Goal: Task Accomplishment & Management: Manage account settings

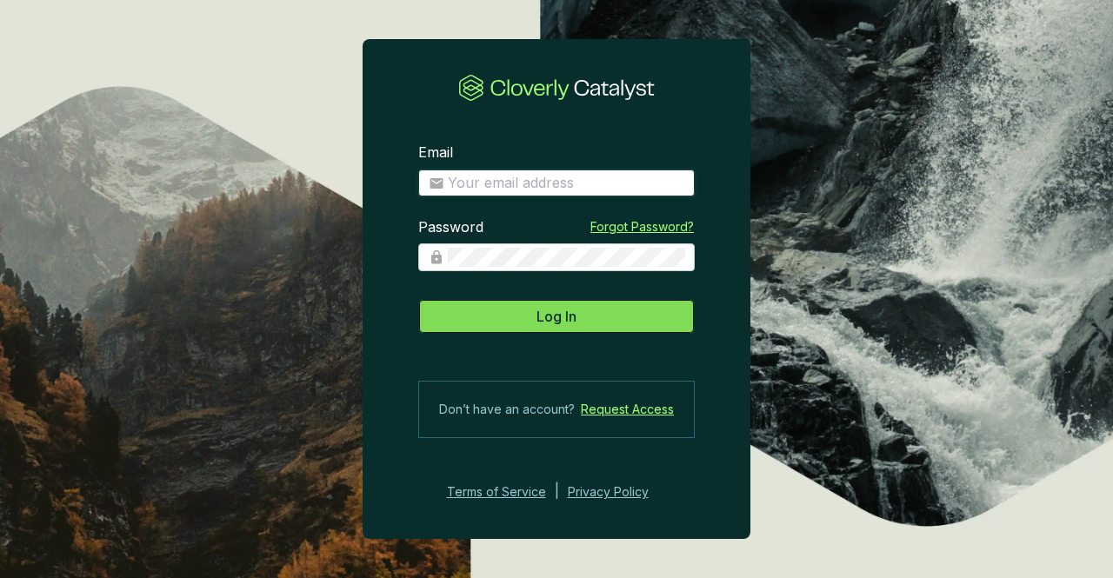
type input "[EMAIL_ADDRESS][DOMAIN_NAME]"
click at [584, 316] on button "Log In" at bounding box center [556, 316] width 276 height 35
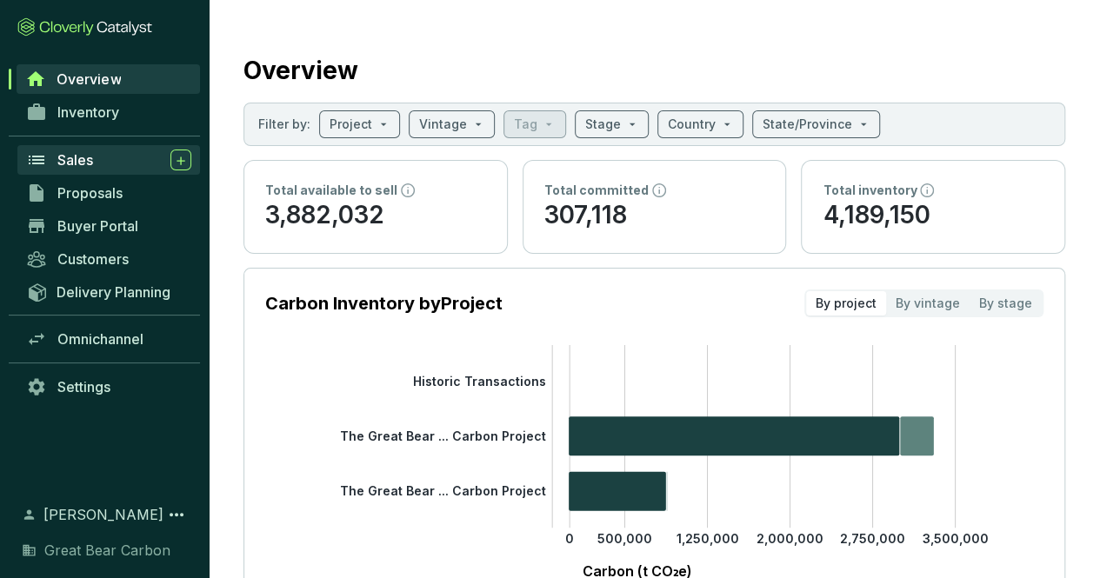
click at [98, 163] on div "Sales" at bounding box center [124, 160] width 134 height 21
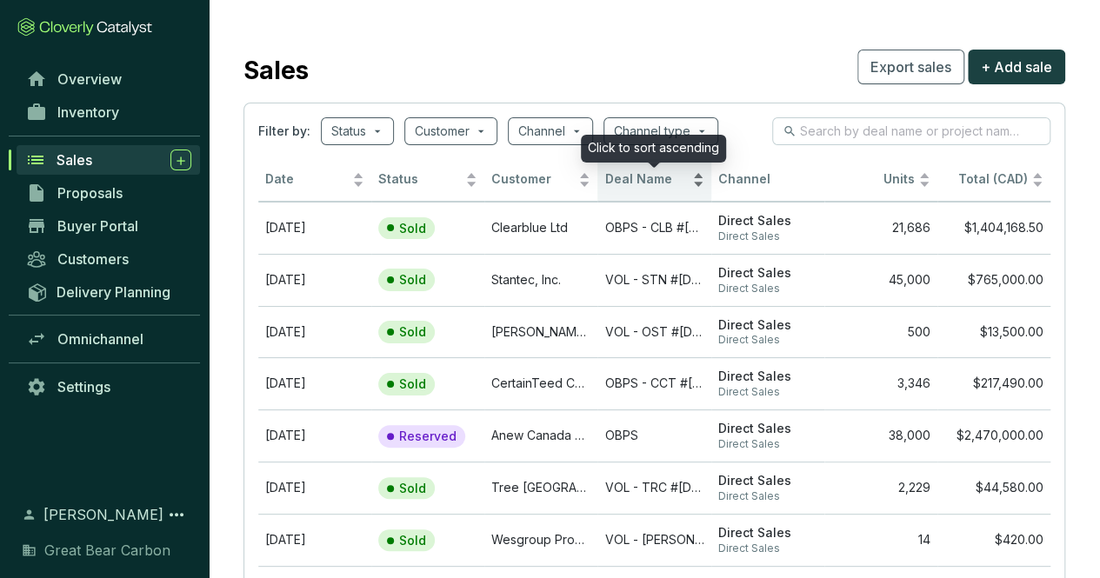
click at [670, 179] on span "Deal Name" at bounding box center [645, 179] width 83 height 17
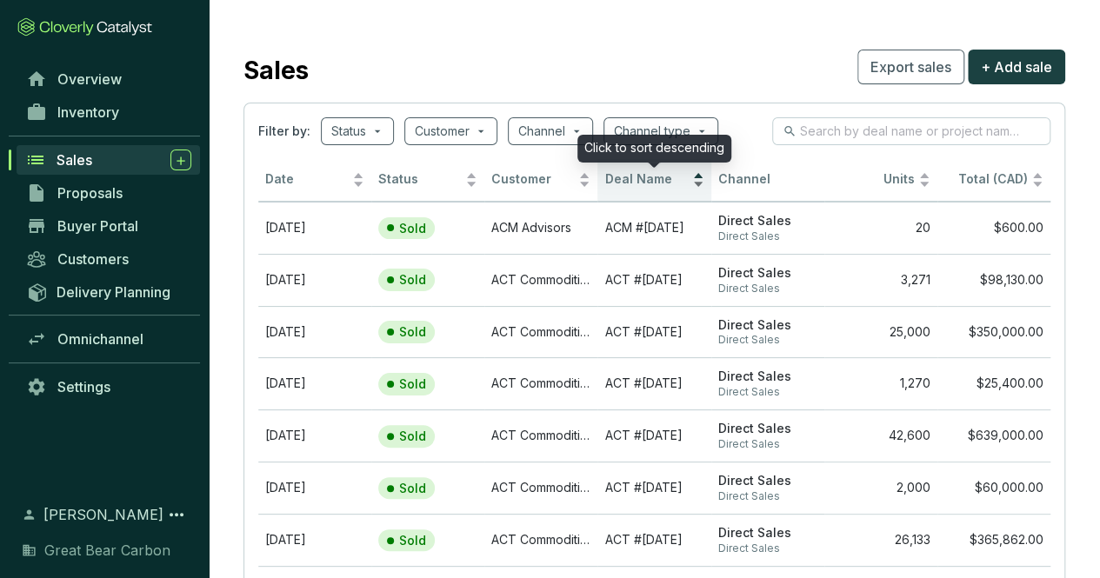
click at [694, 183] on div "Deal Name" at bounding box center [653, 180] width 99 height 21
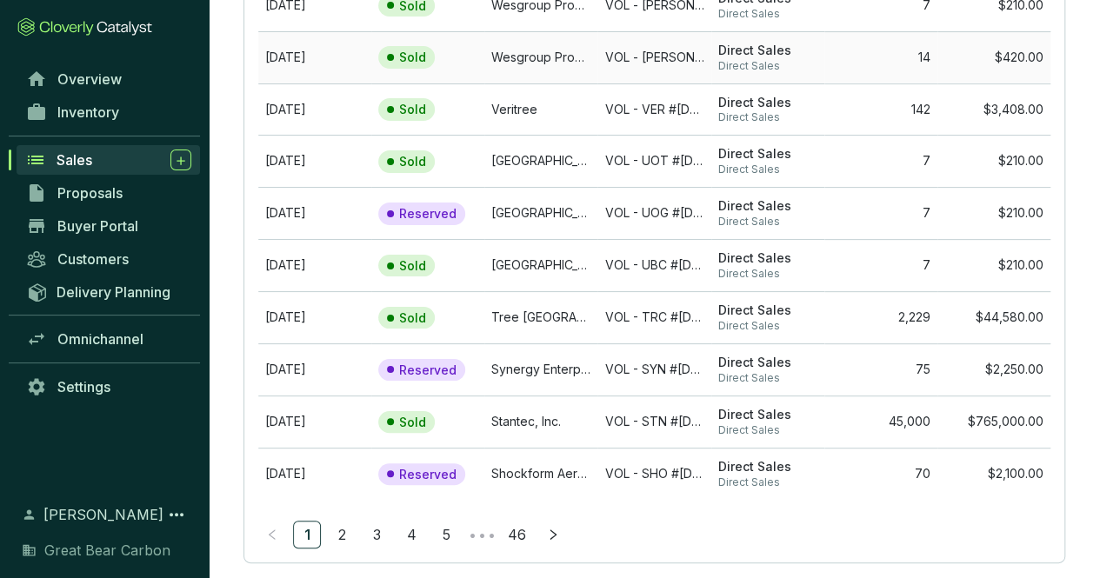
scroll to position [249, 0]
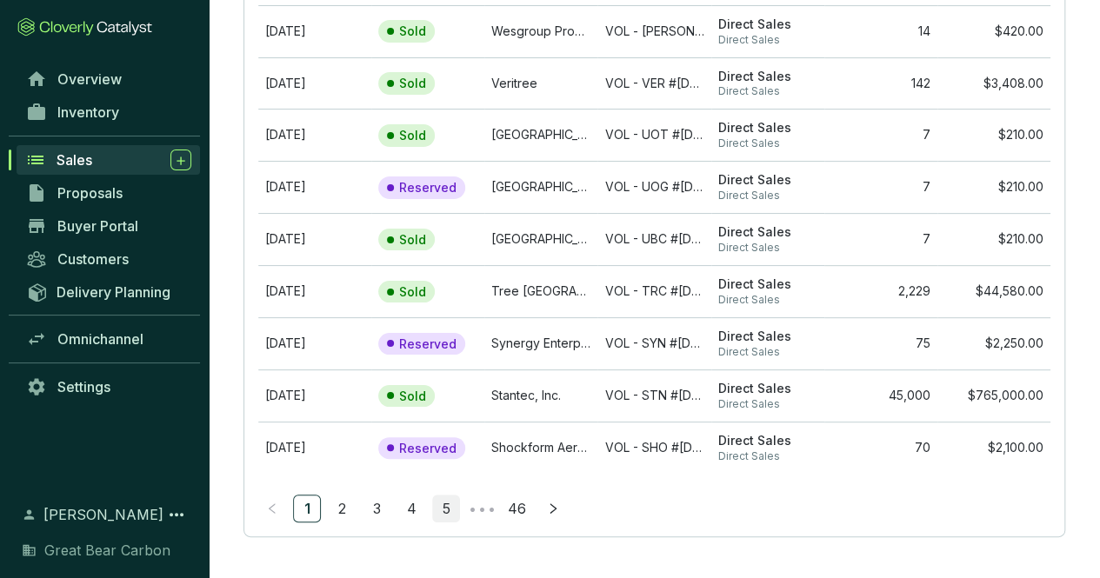
click at [447, 504] on link "5" at bounding box center [446, 509] width 26 height 26
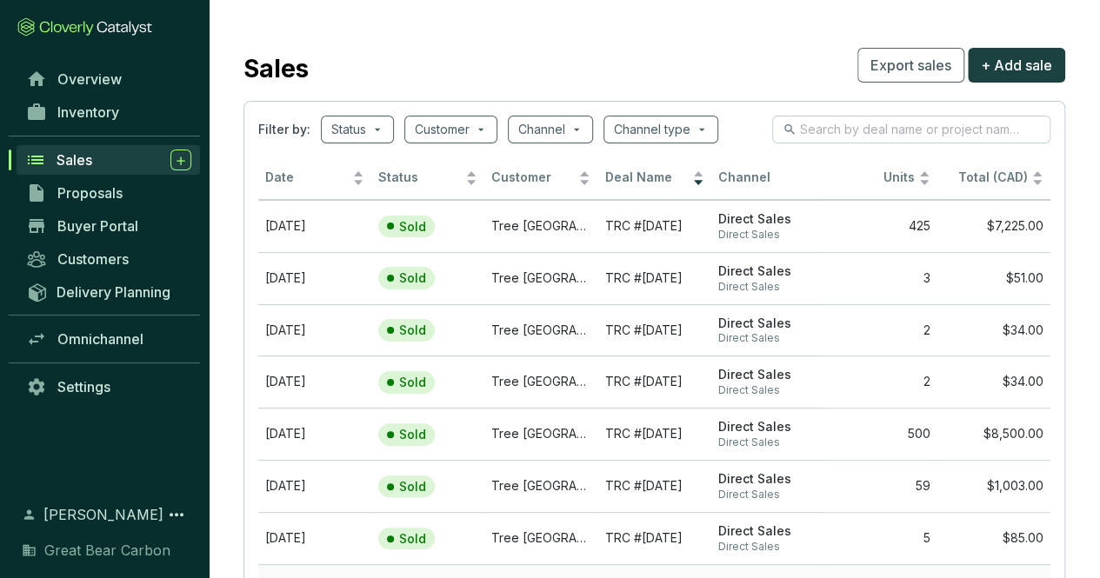
scroll to position [0, 0]
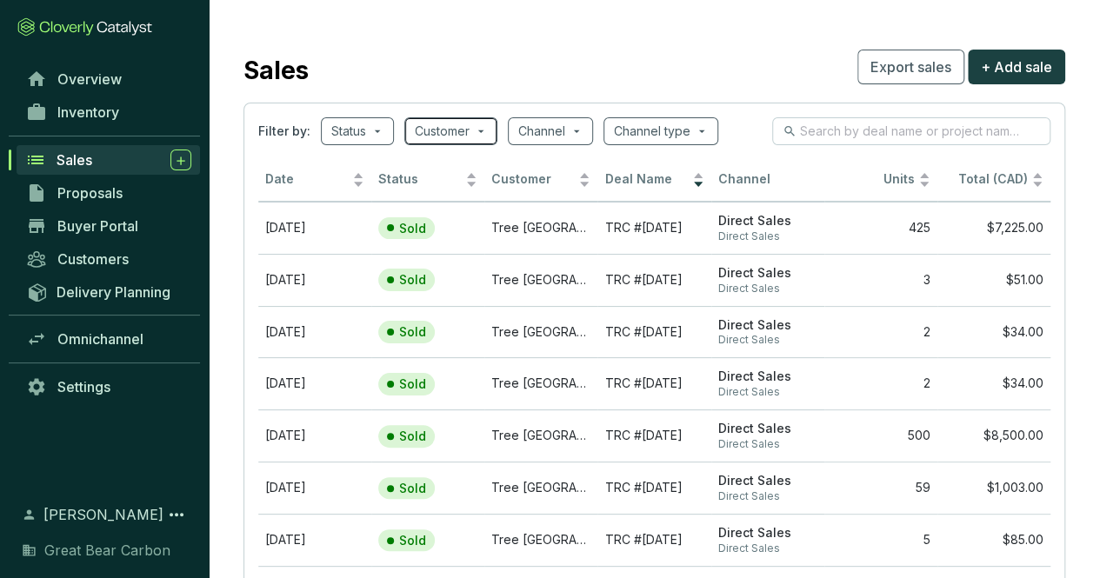
click at [454, 126] on input "search" at bounding box center [442, 131] width 55 height 26
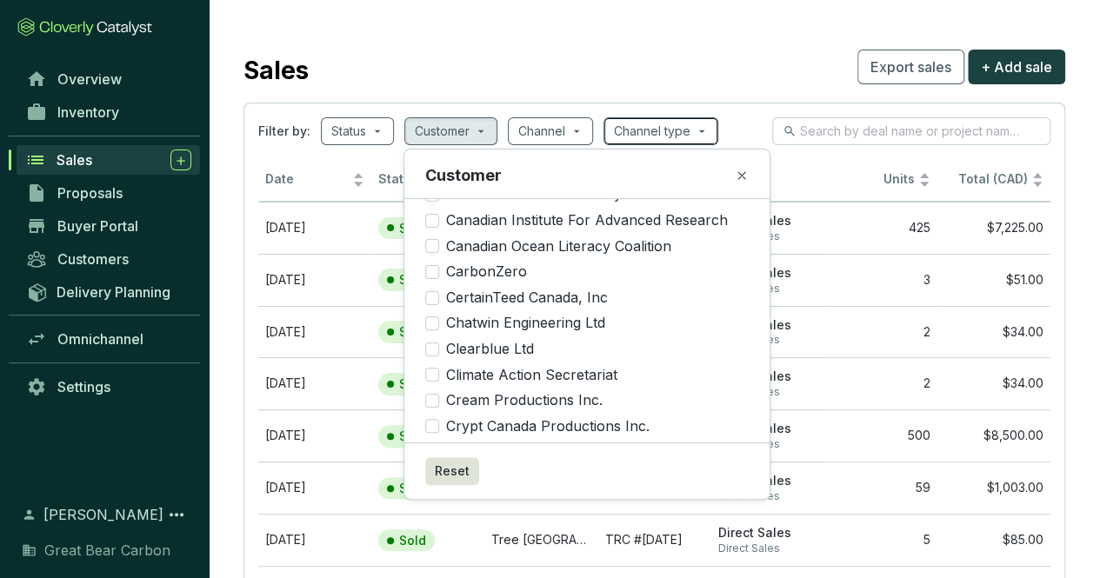
scroll to position [260, 0]
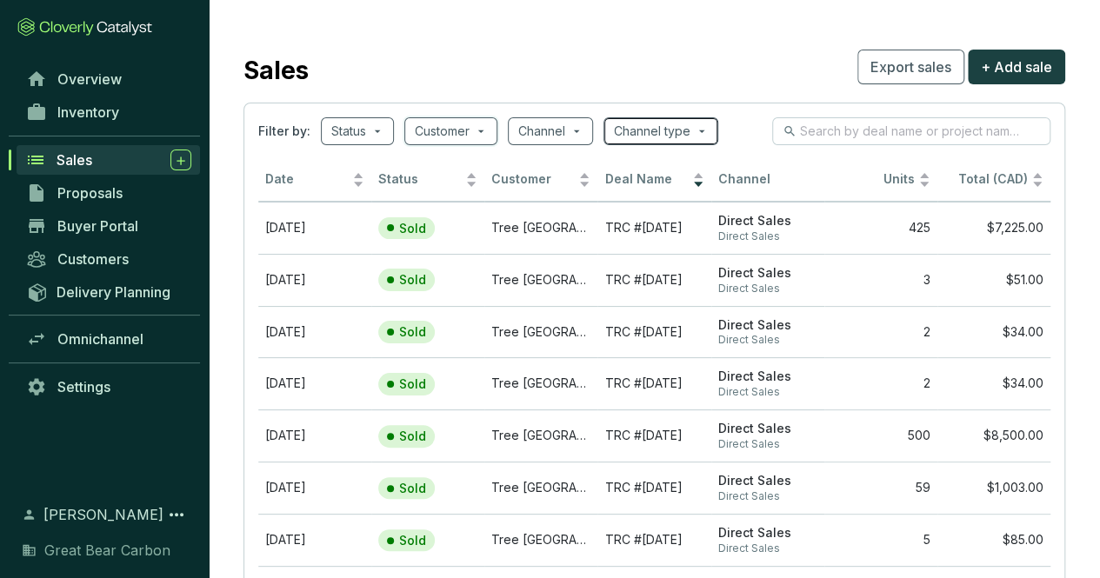
click at [706, 121] on span at bounding box center [661, 131] width 94 height 26
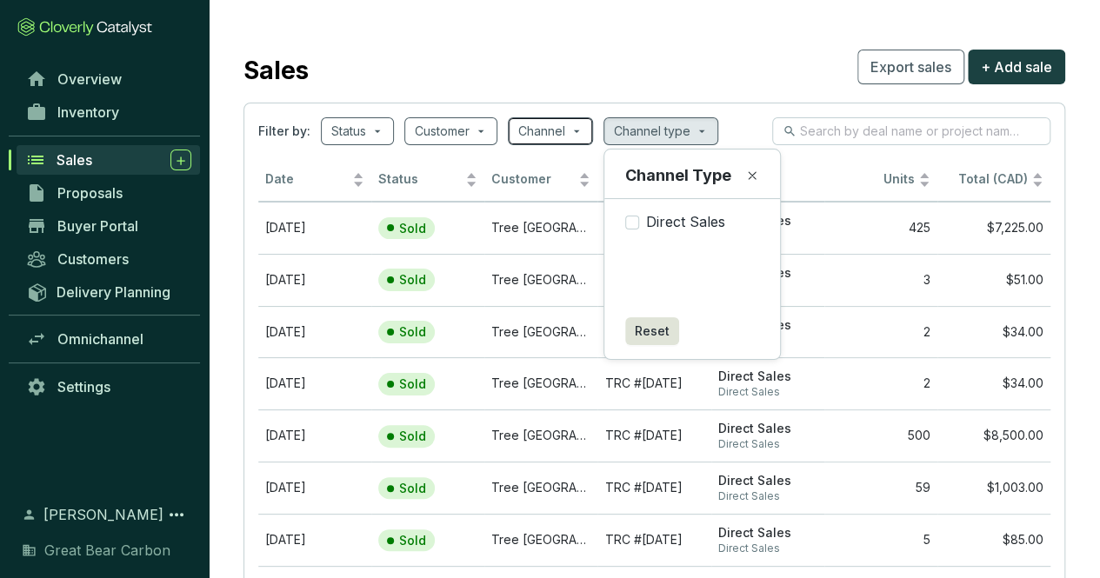
click at [574, 135] on span at bounding box center [550, 131] width 64 height 26
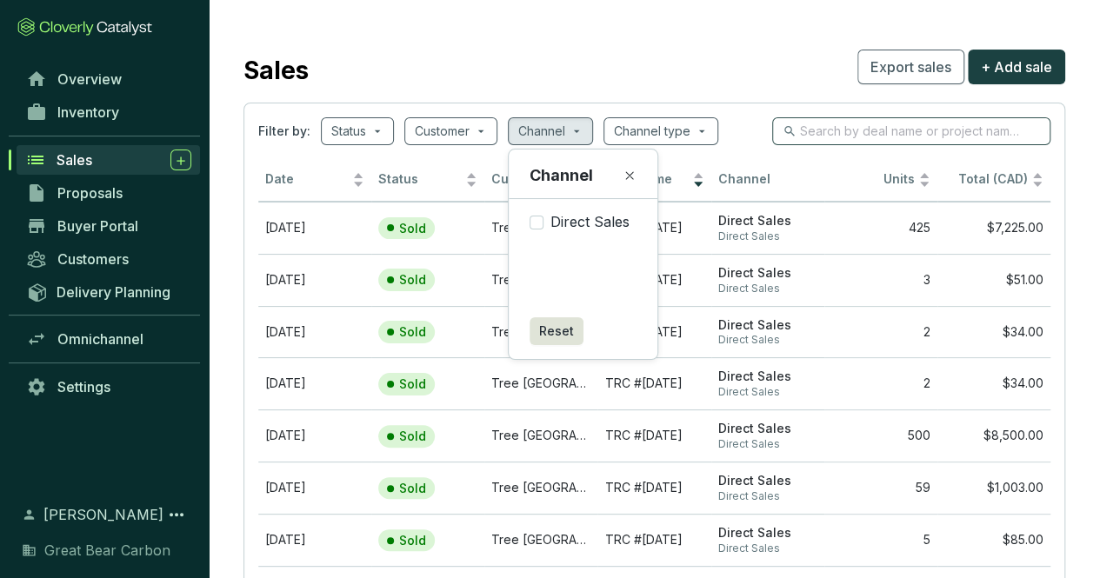
click at [775, 119] on span at bounding box center [911, 131] width 278 height 28
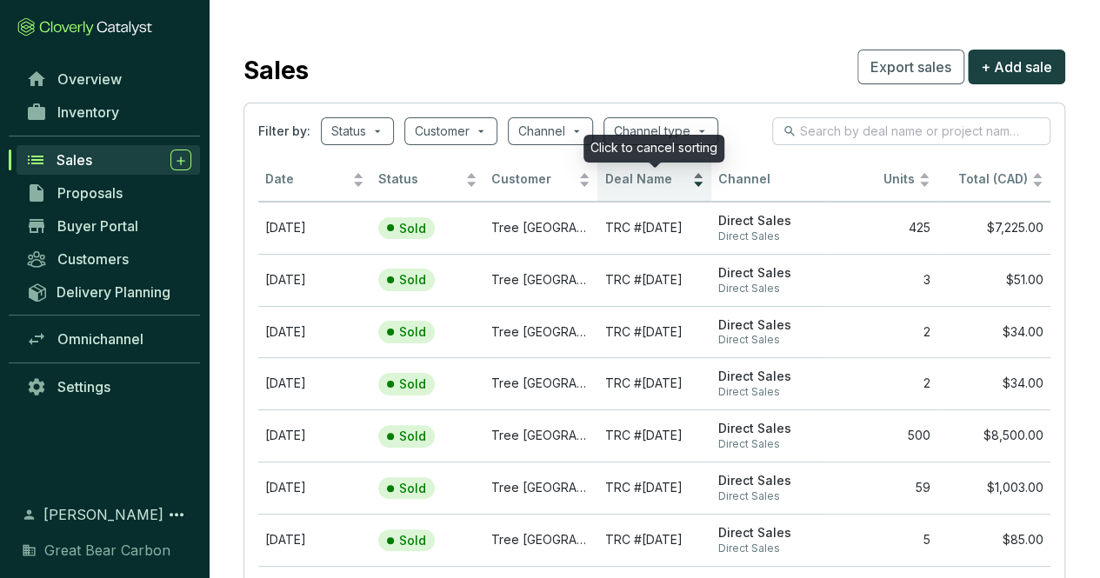
click at [663, 178] on span "Deal Name" at bounding box center [645, 179] width 83 height 17
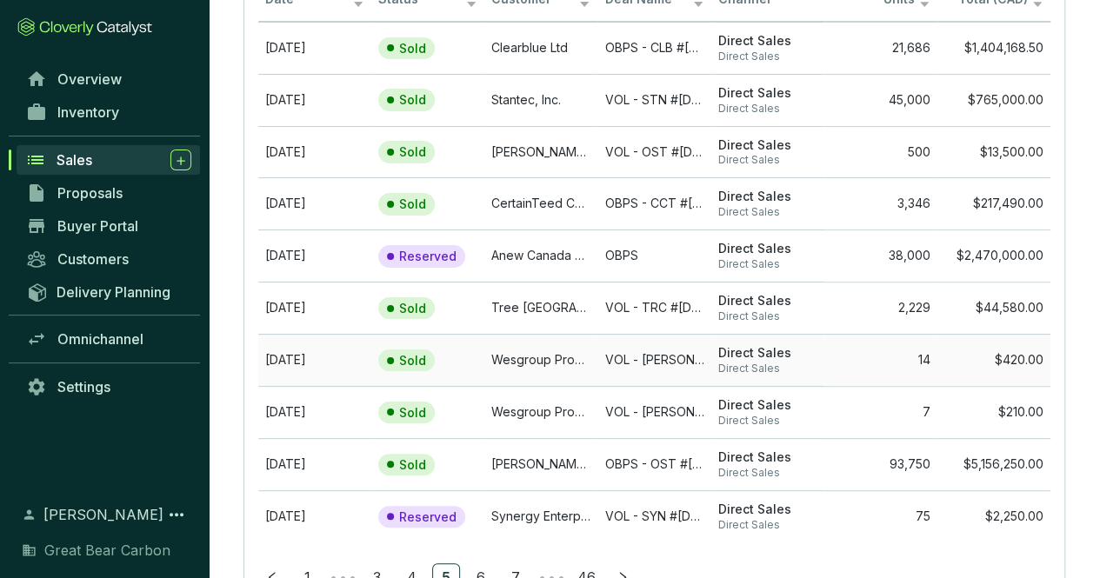
scroll to position [249, 0]
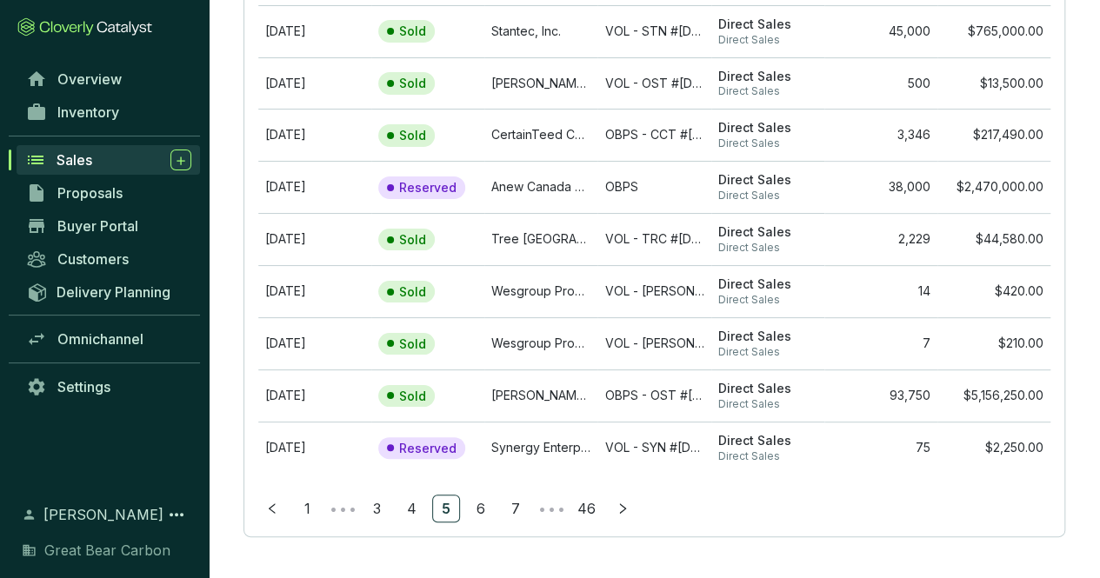
drag, startPoint x: 309, startPoint y: 506, endPoint x: 325, endPoint y: 496, distance: 18.3
click at [309, 506] on link "1" at bounding box center [307, 509] width 26 height 26
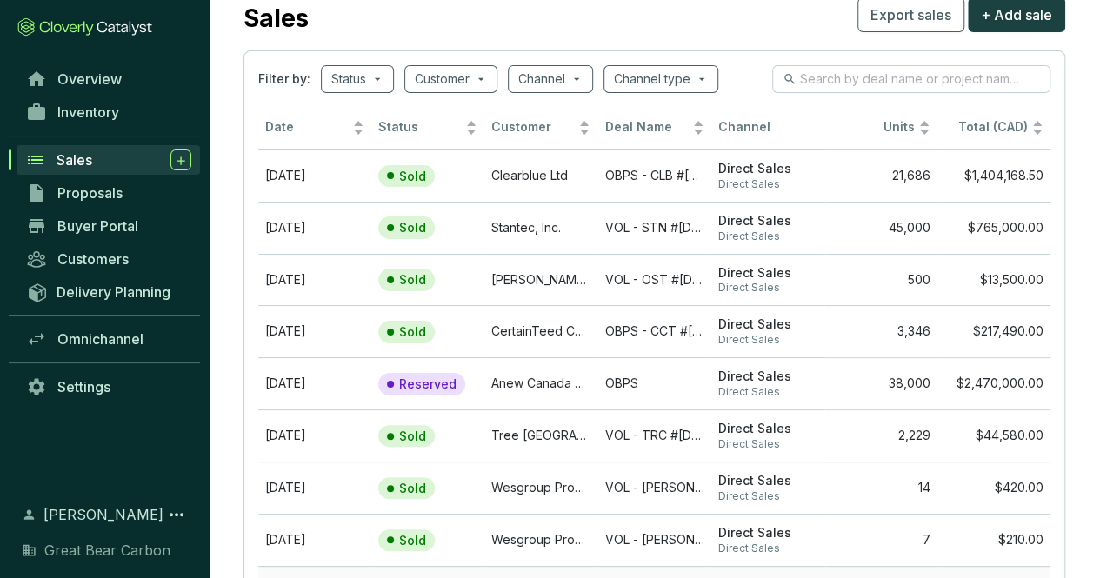
scroll to position [0, 0]
